Goal: Task Accomplishment & Management: Use online tool/utility

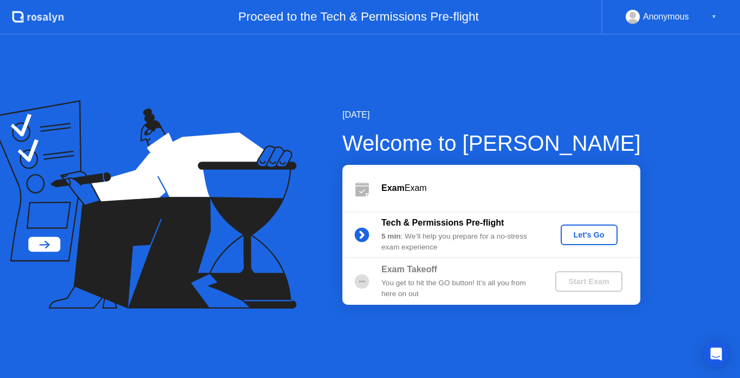
click at [429, 131] on div "Welcome to [PERSON_NAME]" at bounding box center [491, 143] width 298 height 32
click at [381, 186] on b "Exam" at bounding box center [392, 187] width 23 height 9
click at [386, 187] on b "Exam" at bounding box center [392, 187] width 23 height 9
click at [576, 236] on div "Let's Go" at bounding box center [589, 234] width 48 height 9
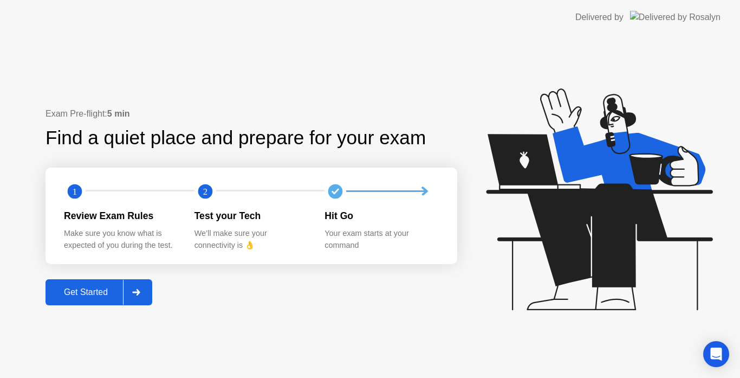
click at [70, 291] on div "Get Started" at bounding box center [86, 292] width 74 height 10
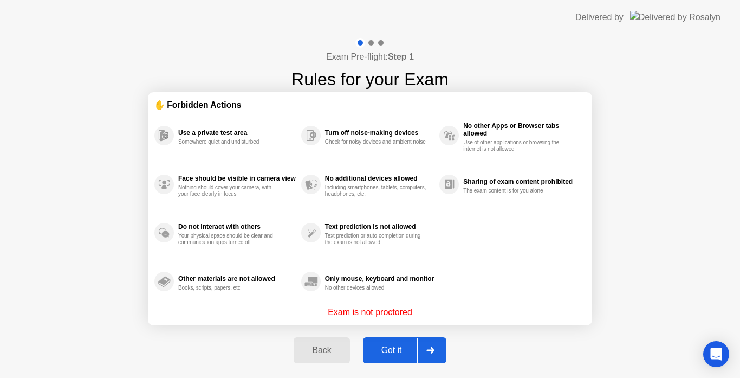
click at [382, 353] on div "Got it" at bounding box center [391, 350] width 51 height 10
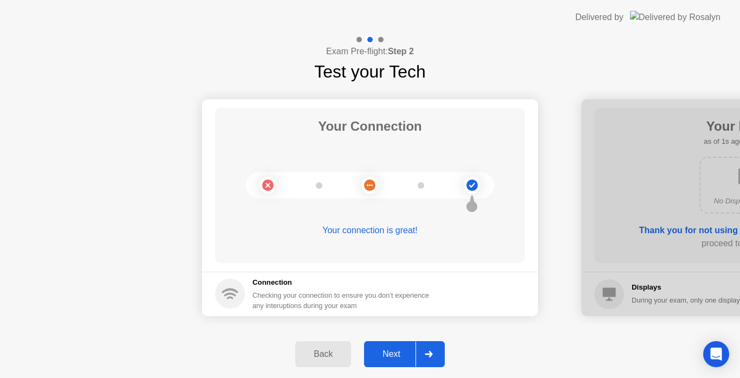
click at [383, 352] on div "Next" at bounding box center [391, 354] width 48 height 10
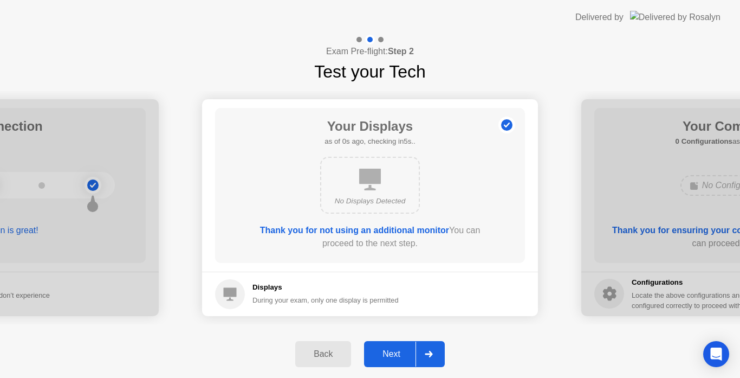
click at [385, 352] on div "Next" at bounding box center [391, 354] width 48 height 10
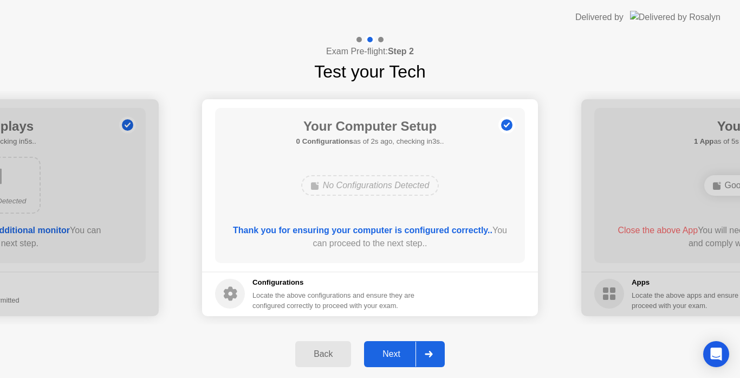
click at [391, 353] on div "Next" at bounding box center [391, 354] width 48 height 10
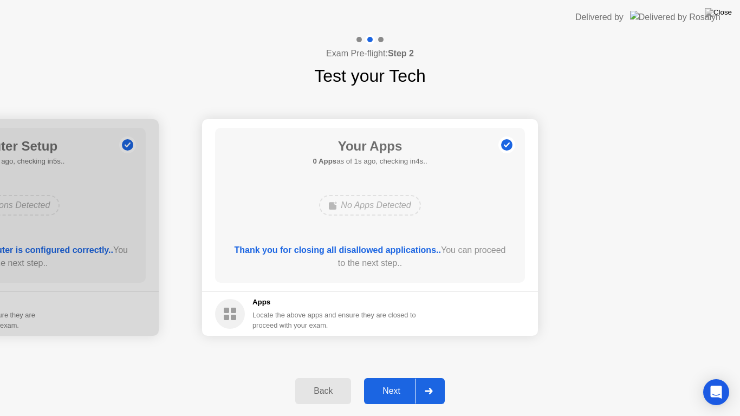
click at [386, 377] on div "Next" at bounding box center [391, 391] width 48 height 10
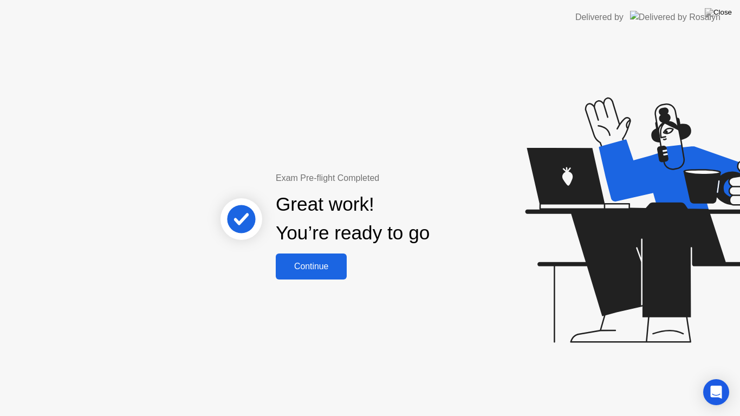
click at [299, 267] on div "Continue" at bounding box center [311, 267] width 64 height 10
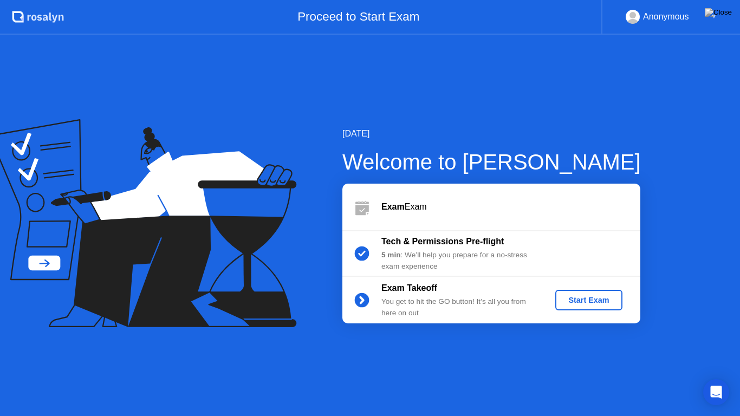
click at [590, 302] on div "Start Exam" at bounding box center [588, 300] width 58 height 9
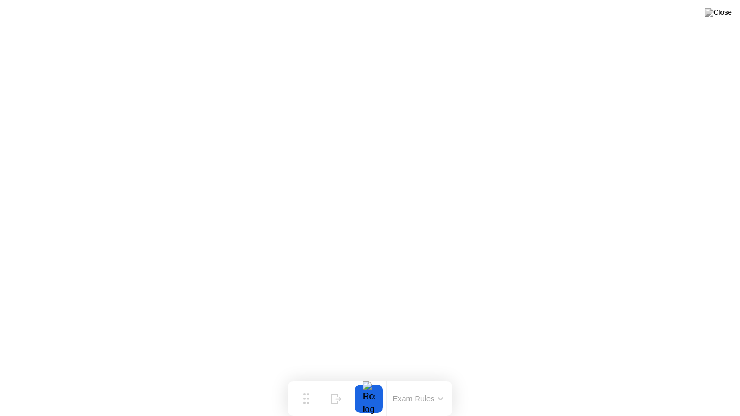
click at [395, 377] on button "Exam Rules" at bounding box center [417, 399] width 57 height 10
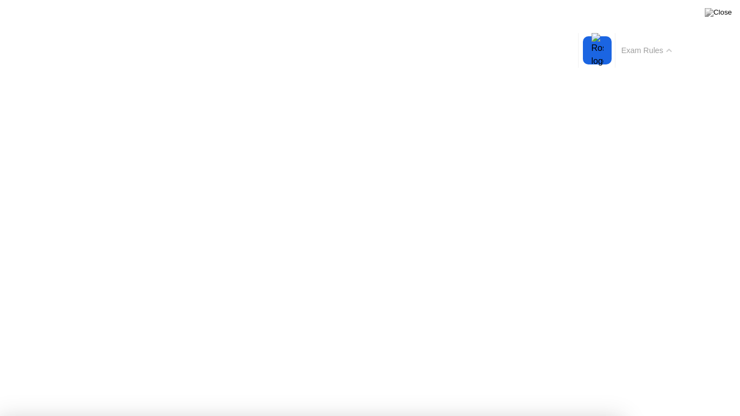
drag, startPoint x: 274, startPoint y: 291, endPoint x: 278, endPoint y: 282, distance: 9.9
click at [643, 52] on button "Exam Rules" at bounding box center [646, 50] width 57 height 10
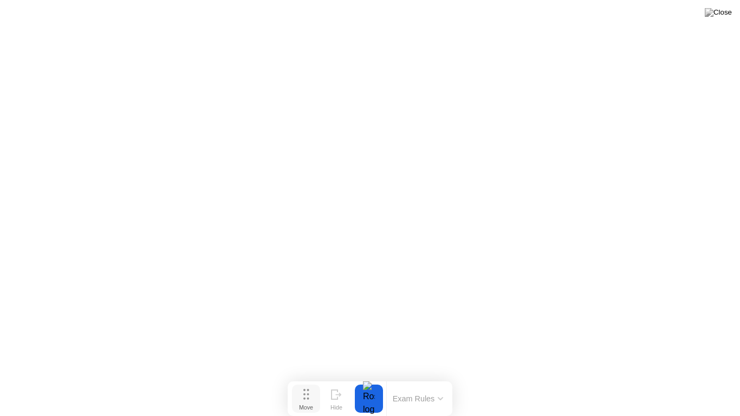
click at [310, 377] on div "Move" at bounding box center [306, 407] width 14 height 6
click at [724, 13] on img at bounding box center [718, 12] width 27 height 9
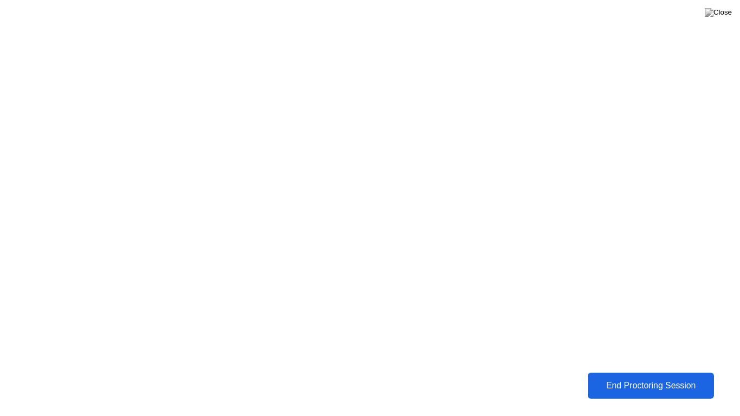
click at [632, 377] on div "End Proctoring Session" at bounding box center [651, 386] width 120 height 10
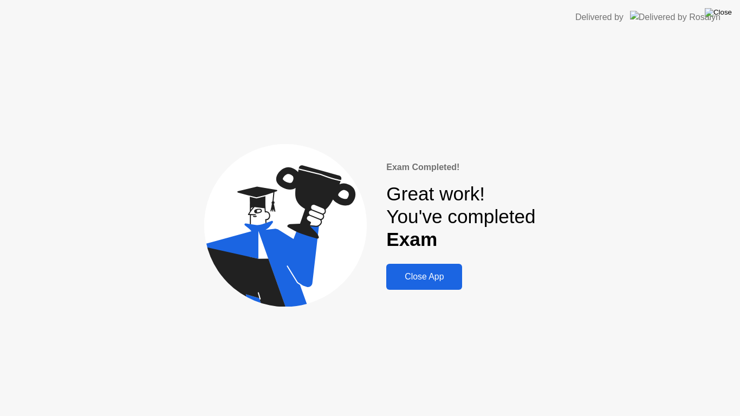
click at [726, 11] on img at bounding box center [718, 12] width 27 height 9
